Goal: Consume media (video, audio)

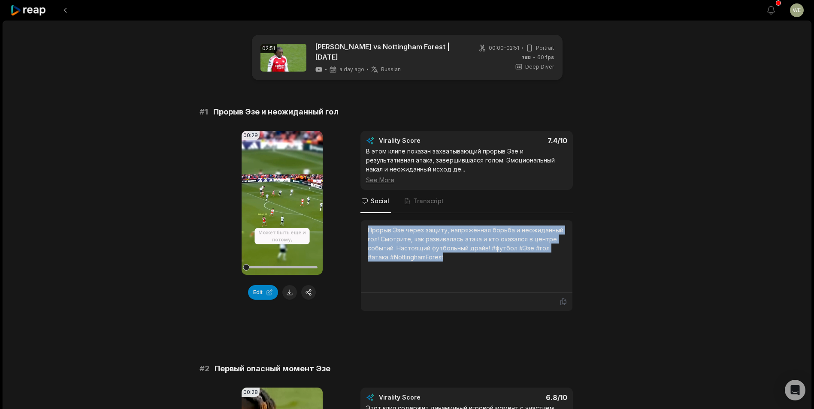
drag, startPoint x: 369, startPoint y: 230, endPoint x: 446, endPoint y: 258, distance: 82.2
click at [446, 258] on div "Прорыв Эзе через защиту, напряжённая борьба и неожиданный гол! Смотрите, как ра…" at bounding box center [467, 244] width 198 height 36
drag, startPoint x: 446, startPoint y: 258, endPoint x: 442, endPoint y: 255, distance: 5.5
copy div "Прорыв Эзе через защиту, напряжённая борьба и неожиданный гол! Смотрите, как ра…"
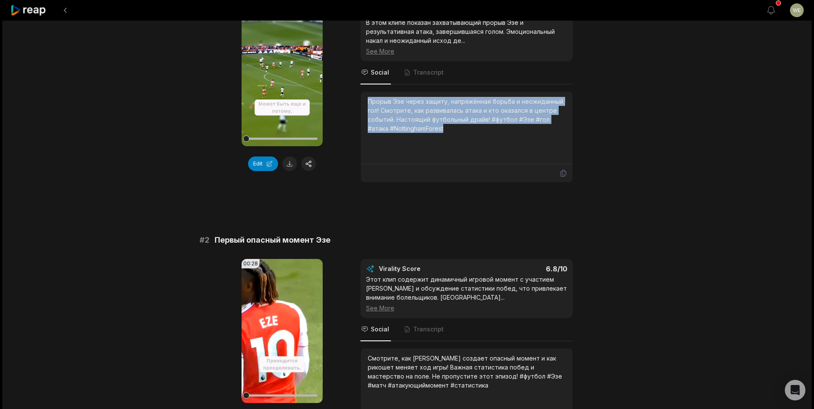
scroll to position [257, 0]
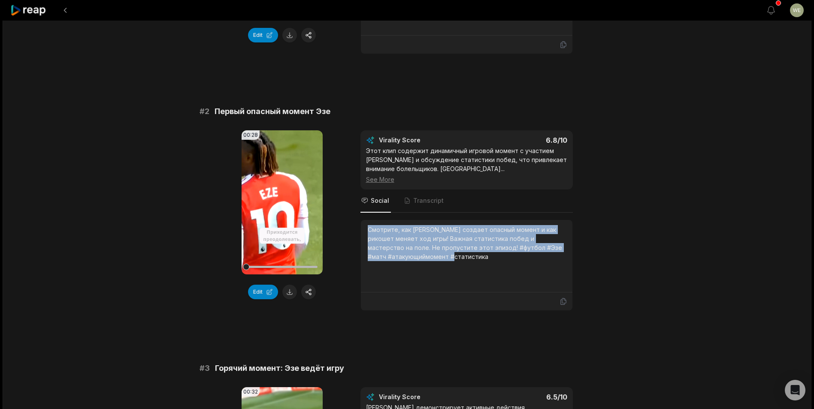
drag, startPoint x: 367, startPoint y: 228, endPoint x: 478, endPoint y: 258, distance: 115.1
click at [478, 258] on div "Смотрите, как [PERSON_NAME] создает опасный момент и как рикошет меняет ход игр…" at bounding box center [467, 243] width 198 height 36
drag, startPoint x: 478, startPoint y: 258, endPoint x: 435, endPoint y: 243, distance: 45.8
copy div "Смотрите, как [PERSON_NAME] создает опасный момент и как рикошет меняет ход игр…"
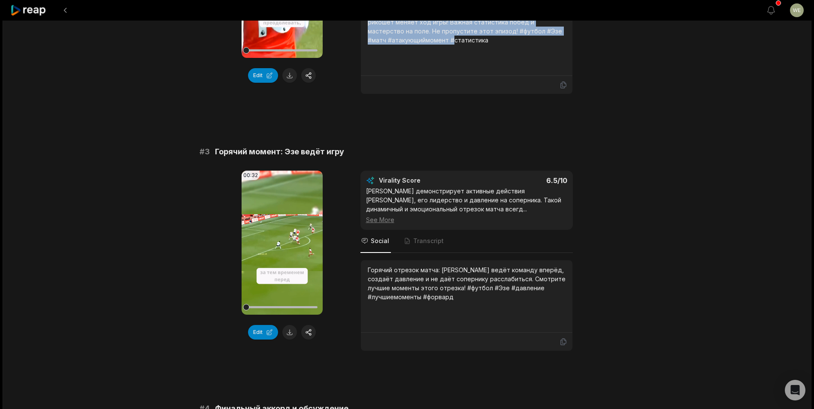
scroll to position [515, 0]
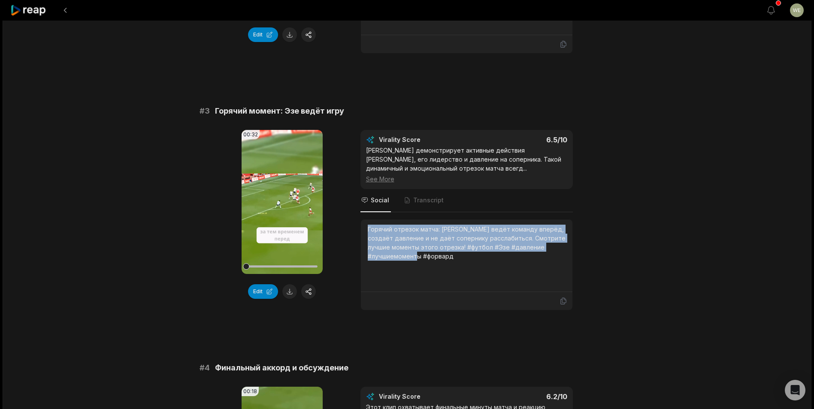
drag, startPoint x: 366, startPoint y: 226, endPoint x: 462, endPoint y: 259, distance: 100.5
click at [462, 259] on div "Горячий отрезок матча: [PERSON_NAME] ведёт команду вперёд, создаёт давление и н…" at bounding box center [466, 256] width 211 height 72
drag, startPoint x: 462, startPoint y: 259, endPoint x: 392, endPoint y: 244, distance: 71.5
copy div "Горячий отрезок матча: [PERSON_NAME] ведёт команду вперёд, создаёт давление и н…"
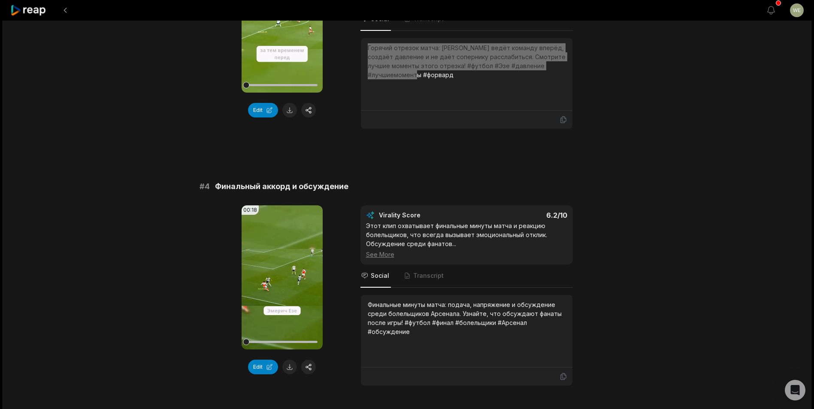
scroll to position [748, 0]
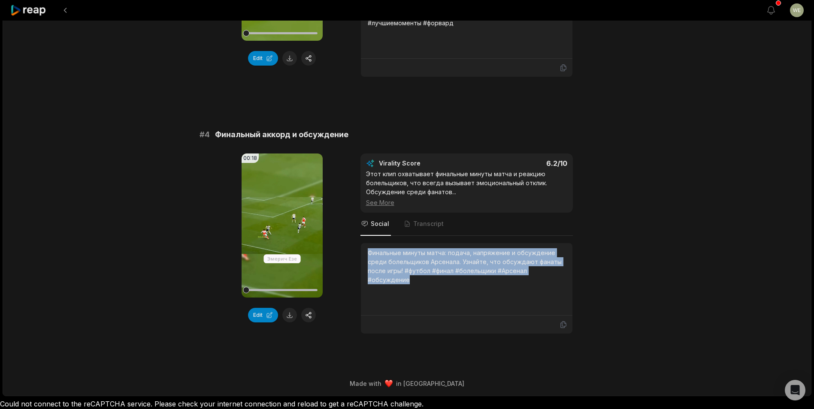
drag, startPoint x: 370, startPoint y: 254, endPoint x: 424, endPoint y: 286, distance: 62.7
click at [424, 286] on div "Финальные минуты матча: подача, напряжение и обсуждение среди болельщиков Арсен…" at bounding box center [467, 279] width 198 height 62
drag, startPoint x: 424, startPoint y: 286, endPoint x: 380, endPoint y: 266, distance: 48.0
copy div "Финальные минуты матча: подача, напряжение и обсуждение среди болельщиков Арсен…"
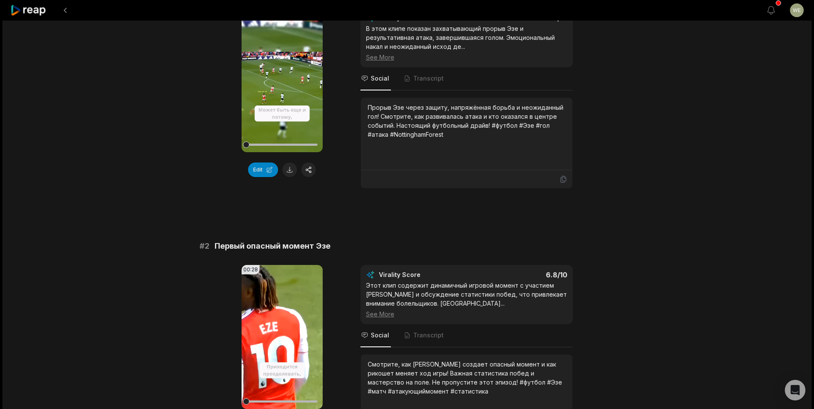
scroll to position [0, 0]
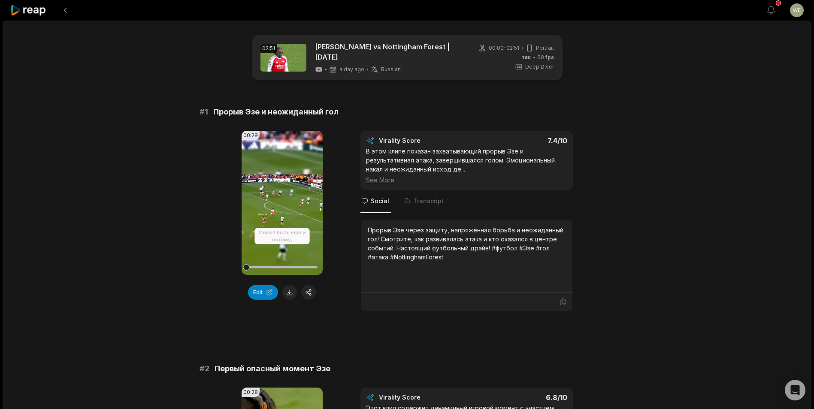
click at [37, 9] on icon at bounding box center [28, 11] width 36 height 12
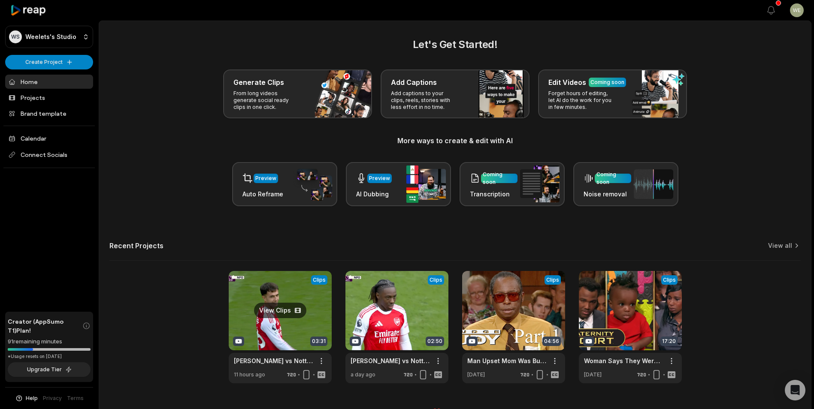
click at [313, 323] on link at bounding box center [280, 327] width 103 height 112
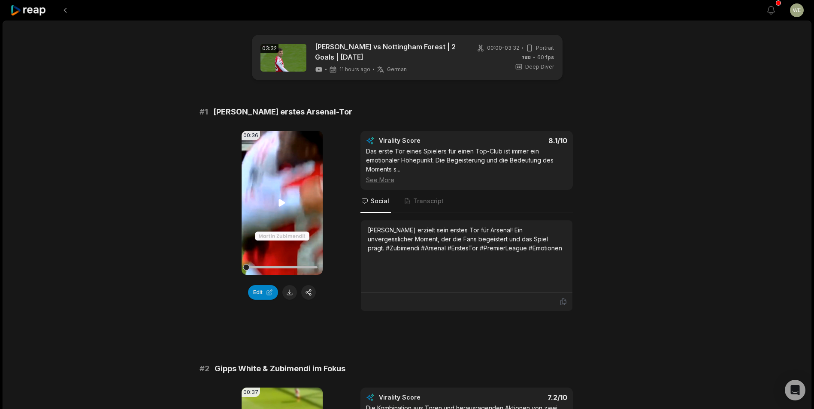
click at [282, 202] on icon at bounding box center [282, 202] width 6 height 7
click at [293, 211] on video "Your browser does not support mp4 format." at bounding box center [281, 203] width 81 height 144
